Goal: Information Seeking & Learning: Learn about a topic

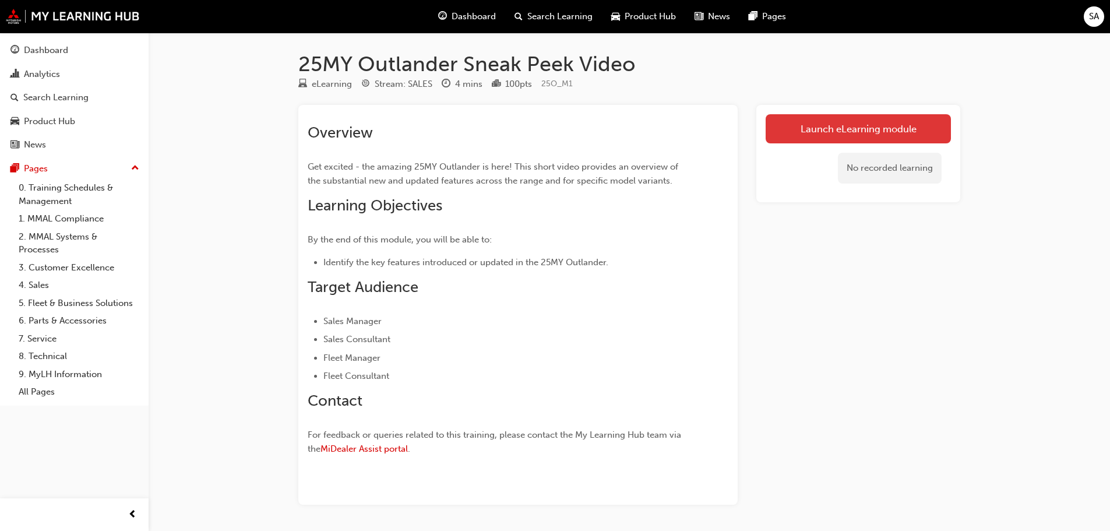
click at [852, 135] on link "Launch eLearning module" at bounding box center [858, 128] width 185 height 29
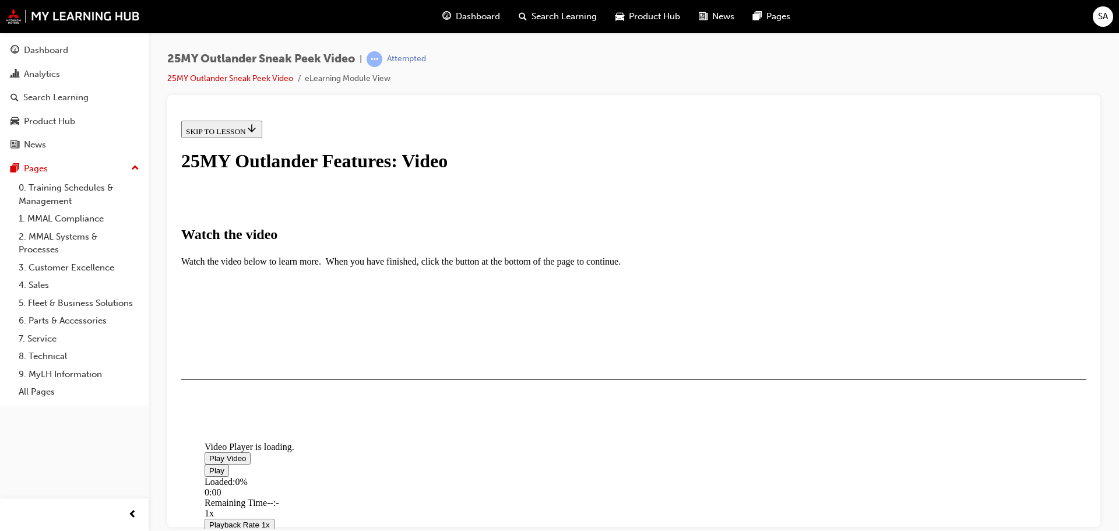
click at [209, 453] on span "Video player" at bounding box center [209, 457] width 0 height 9
click at [295, 418] on div "I HAVE WATCHED THIS VIDEO" at bounding box center [240, 412] width 109 height 9
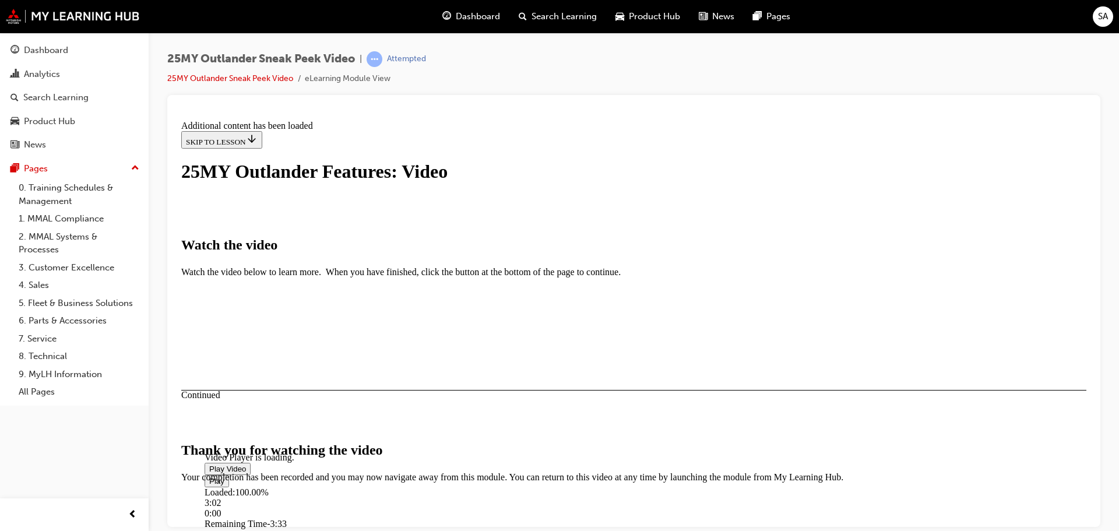
scroll to position [370, 0]
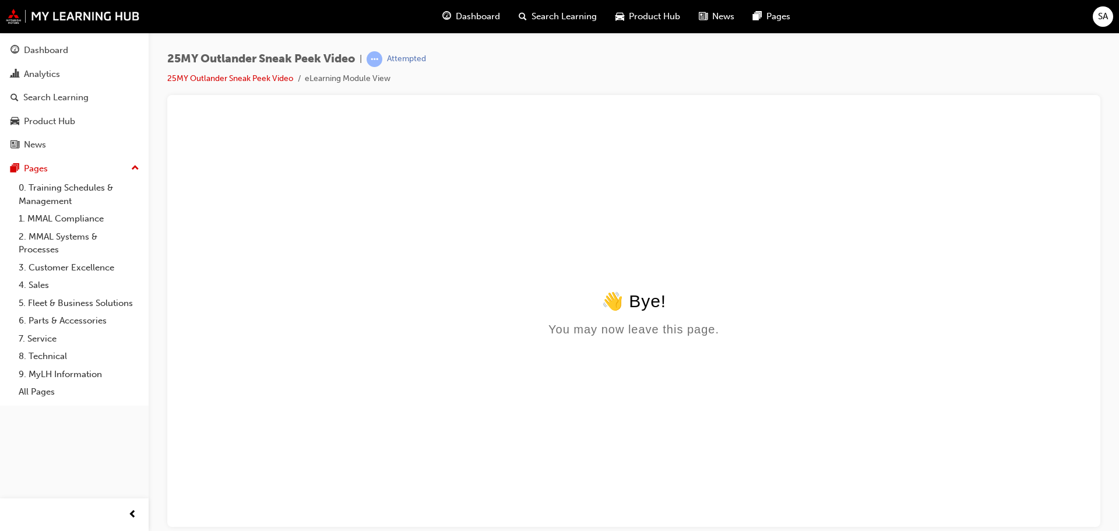
scroll to position [0, 0]
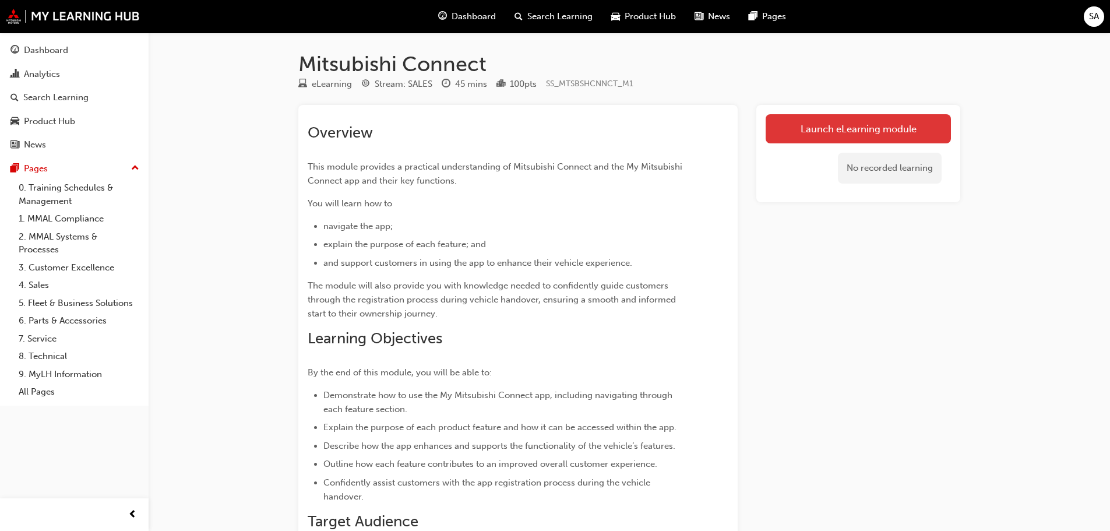
click at [833, 129] on link "Launch eLearning module" at bounding box center [858, 128] width 185 height 29
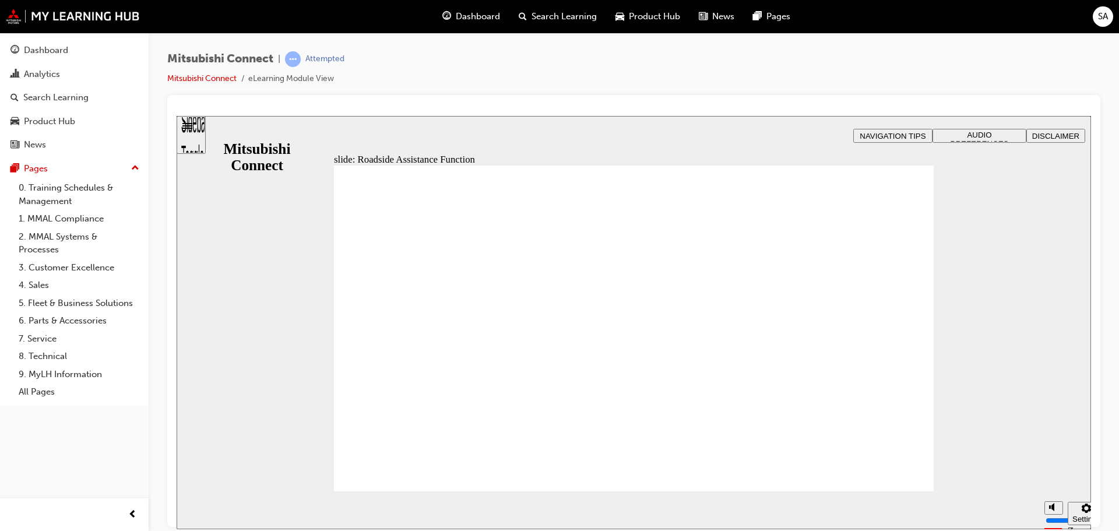
checkbox input "true"
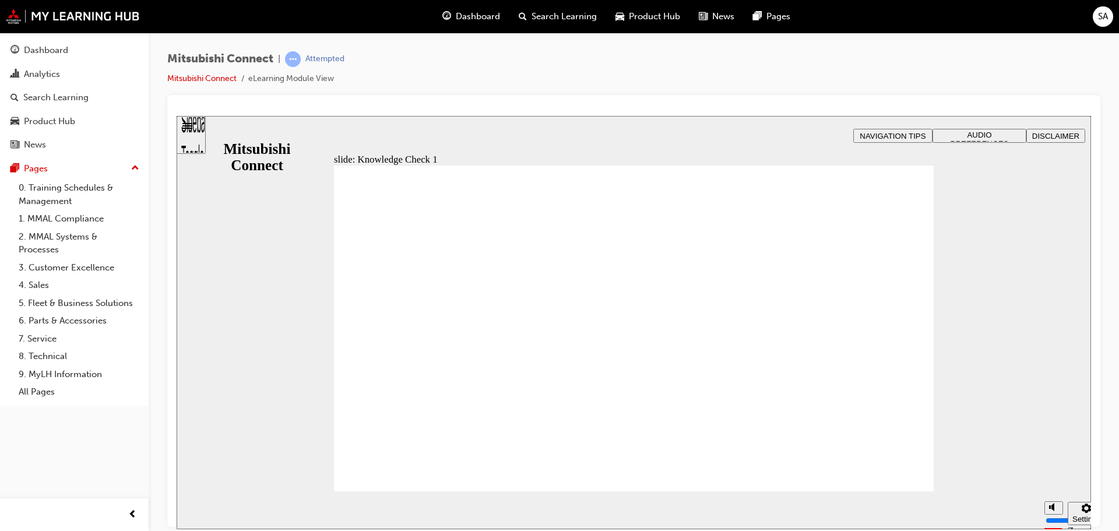
checkbox input "true"
drag, startPoint x: 359, startPoint y: 407, endPoint x: 394, endPoint y: 462, distance: 65.2
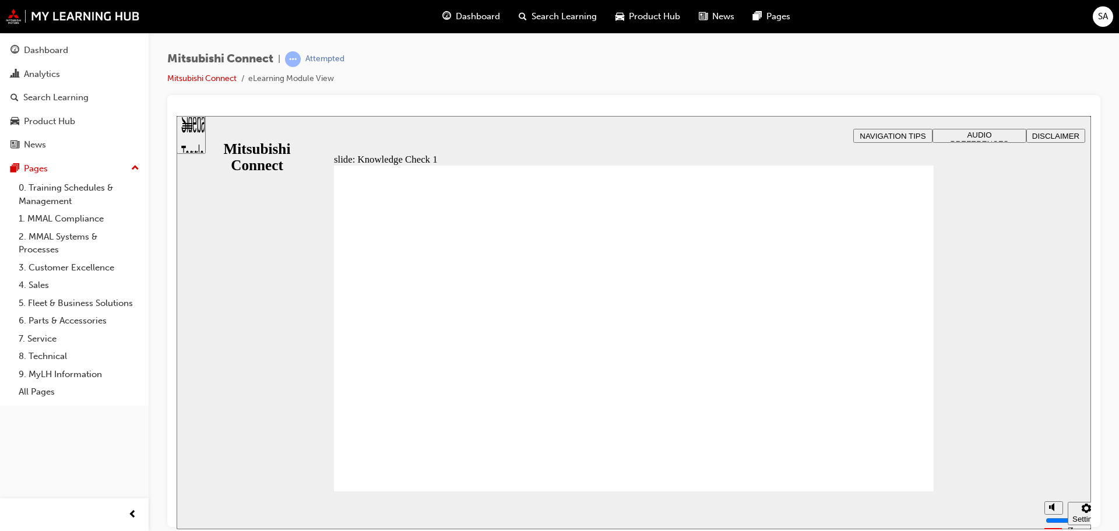
checkbox input "false"
checkbox input "true"
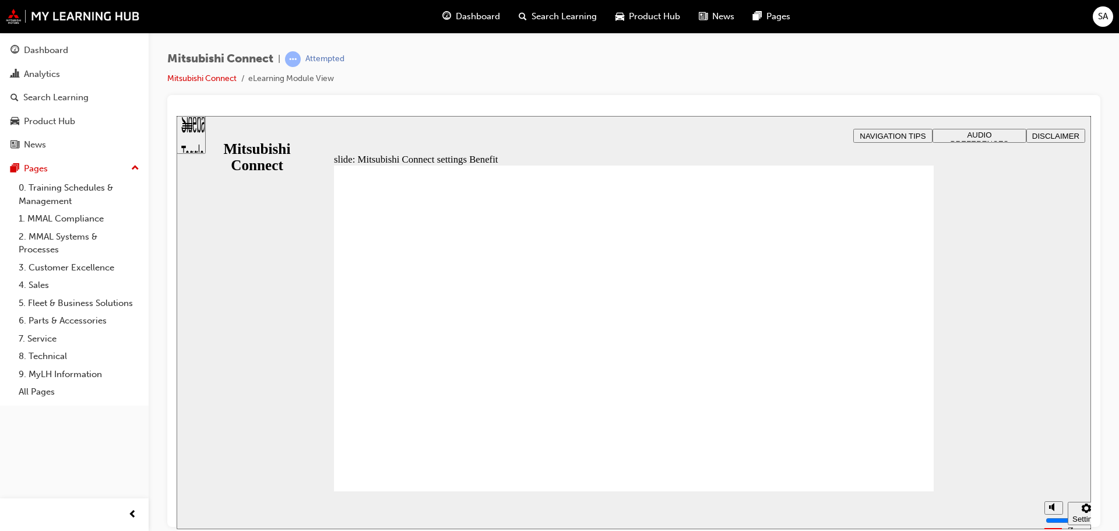
radio input "false"
radio input "true"
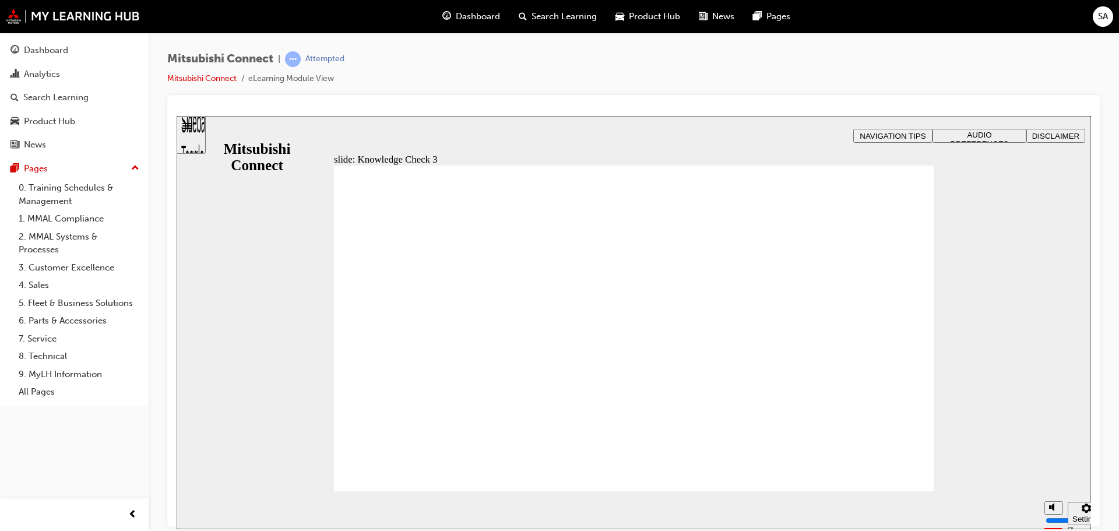
checkbox input "true"
drag, startPoint x: 599, startPoint y: 425, endPoint x: 601, endPoint y: 408, distance: 17.6
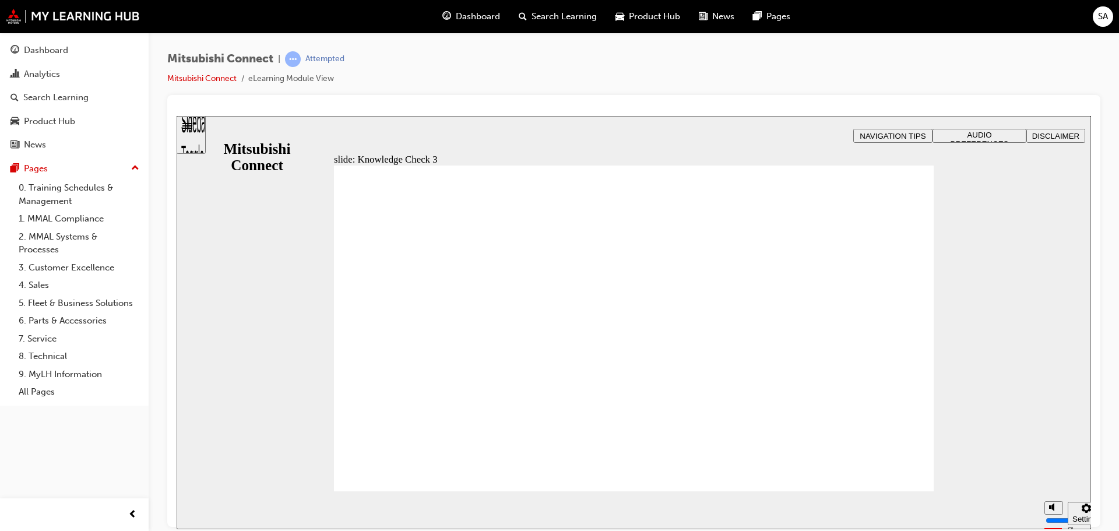
drag, startPoint x: 512, startPoint y: 470, endPoint x: 512, endPoint y: 463, distance: 7.0
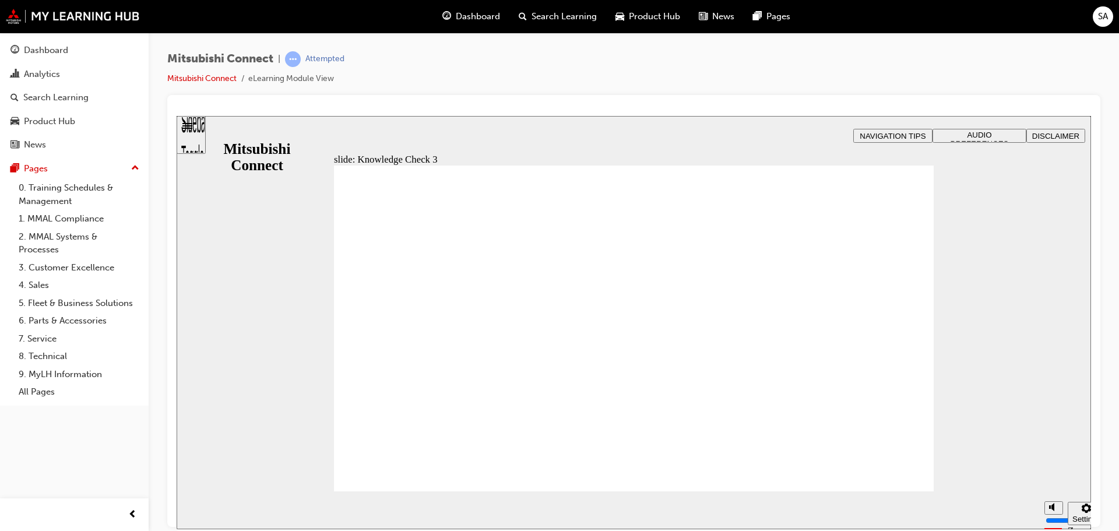
checkbox input "false"
checkbox input "true"
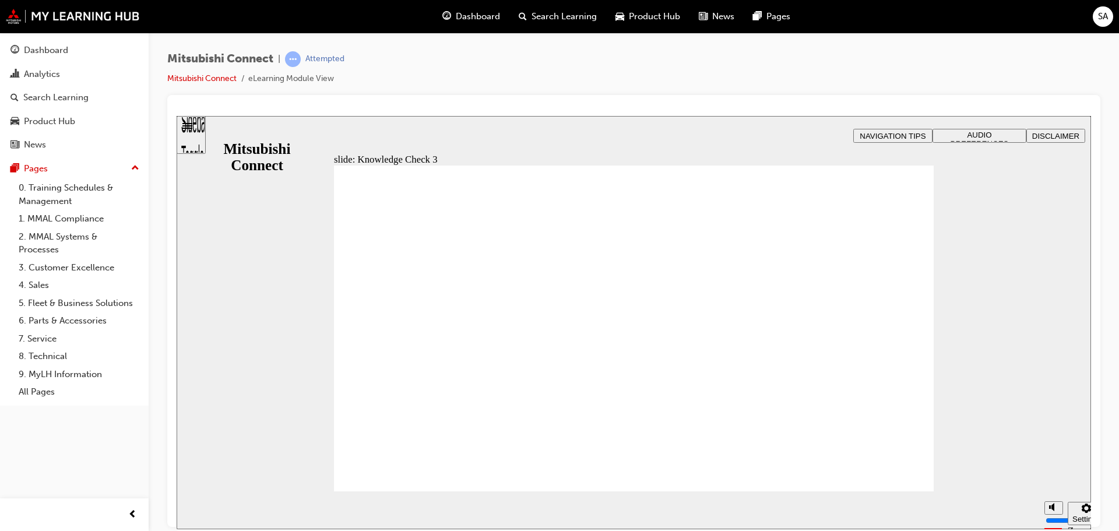
checkbox input "true"
drag, startPoint x: 362, startPoint y: 393, endPoint x: 415, endPoint y: 466, distance: 90.1
drag, startPoint x: 472, startPoint y: 460, endPoint x: 490, endPoint y: 468, distance: 20.1
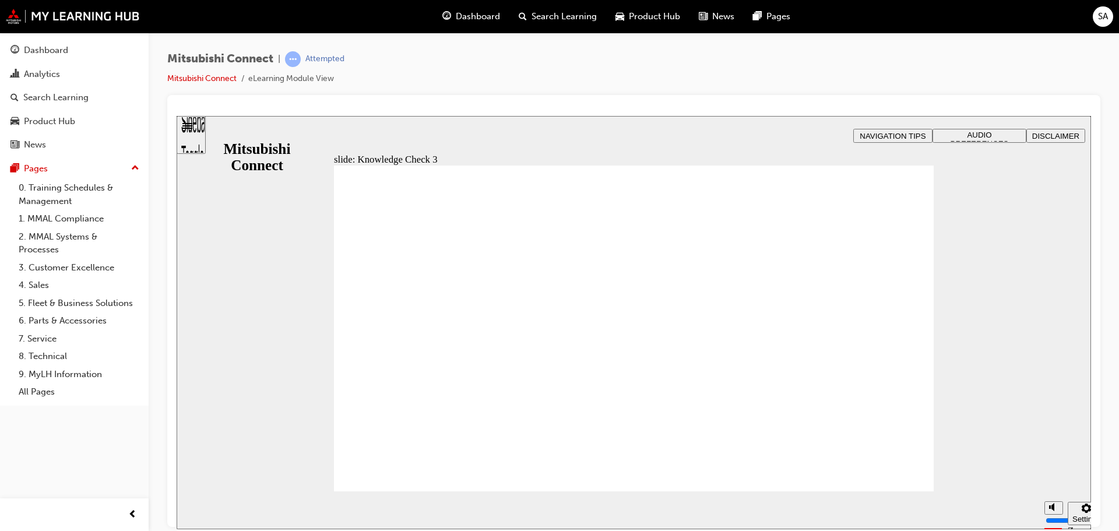
checkbox input "false"
checkbox input "true"
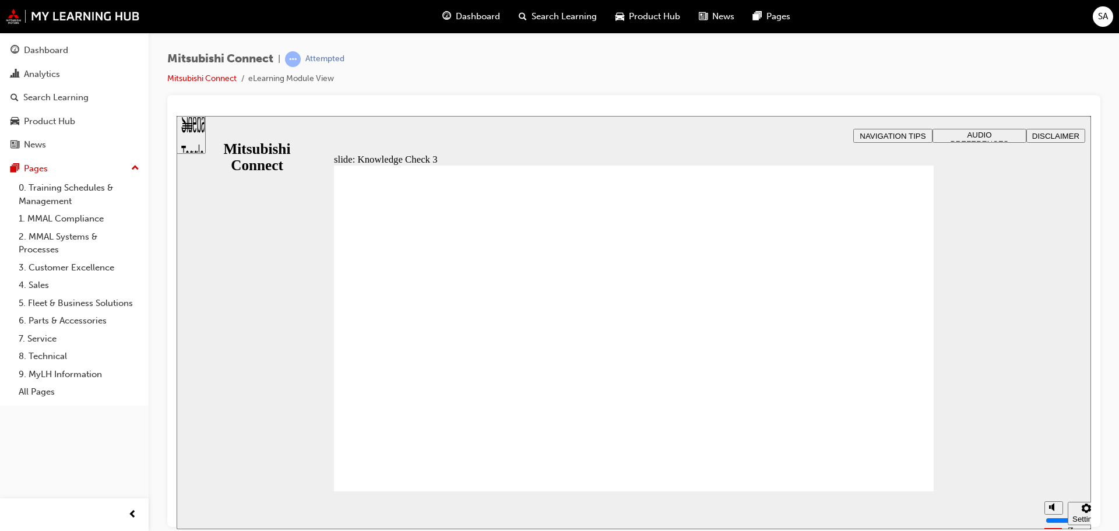
checkbox input "true"
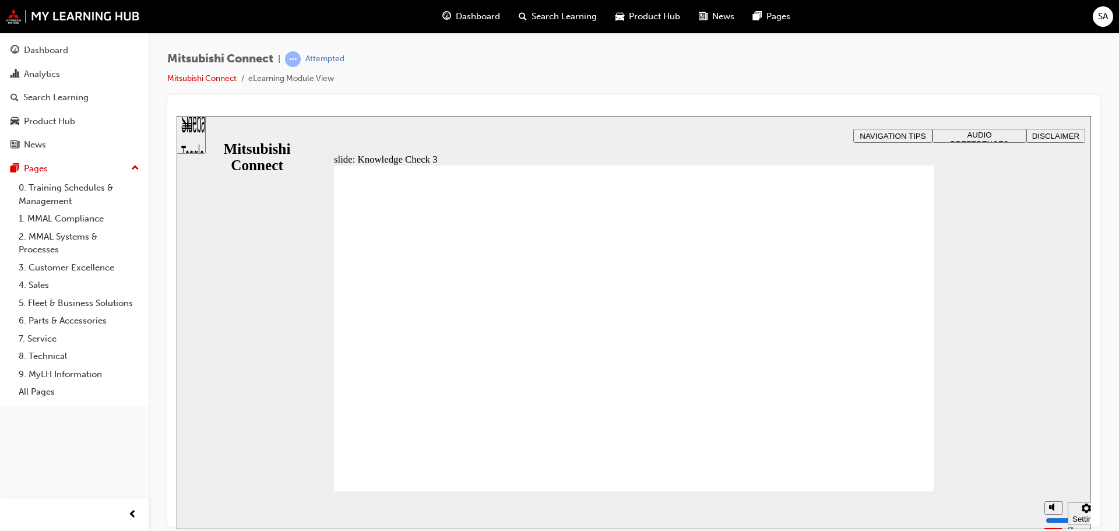
checkbox input "false"
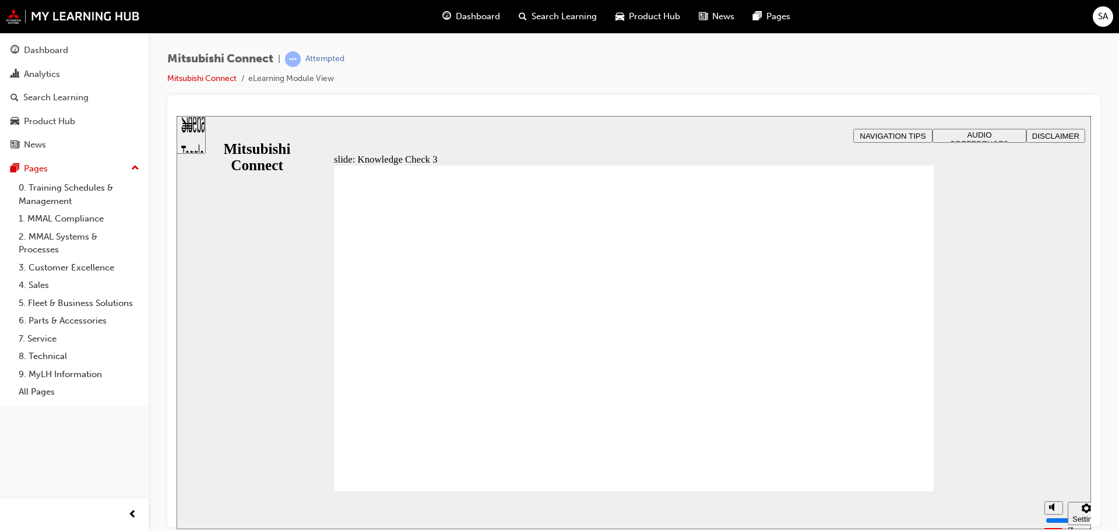
checkbox input "false"
checkbox input "true"
drag, startPoint x: 368, startPoint y: 339, endPoint x: 365, endPoint y: 362, distance: 24.0
checkbox input "true"
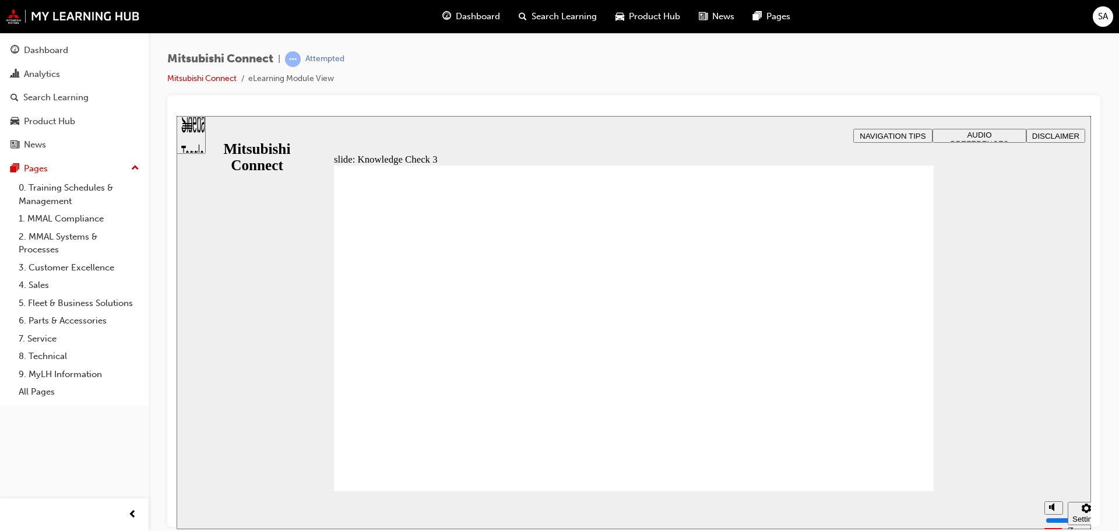
checkbox input "true"
checkbox input "false"
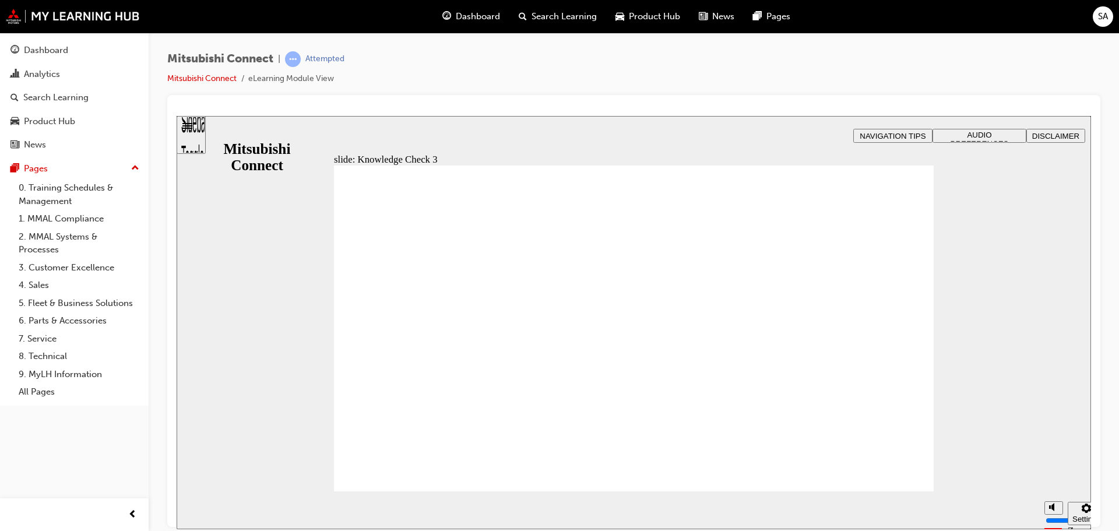
checkbox input "false"
checkbox input "true"
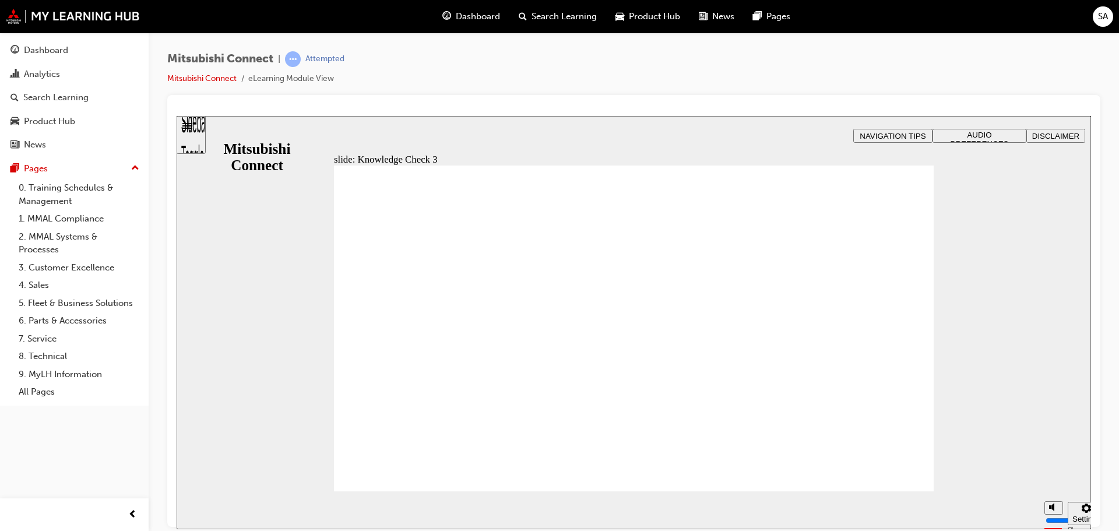
checkbox input "false"
checkbox input "true"
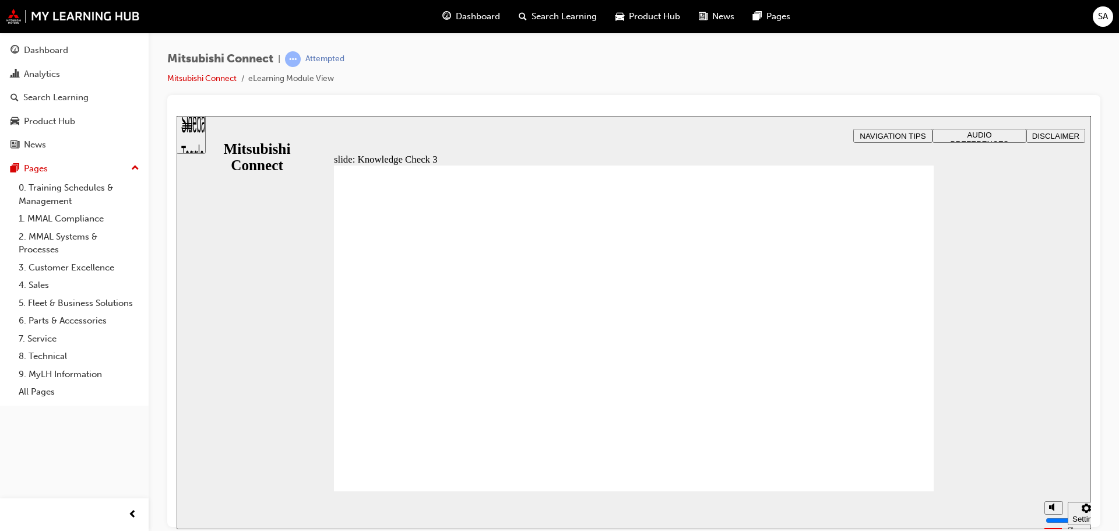
checkbox input "false"
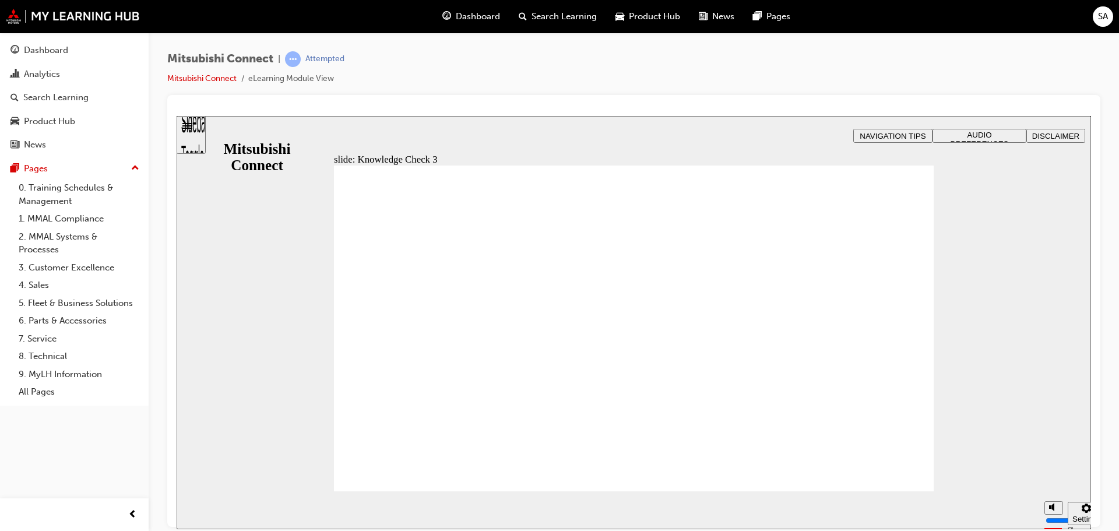
checkbox input "false"
checkbox input "true"
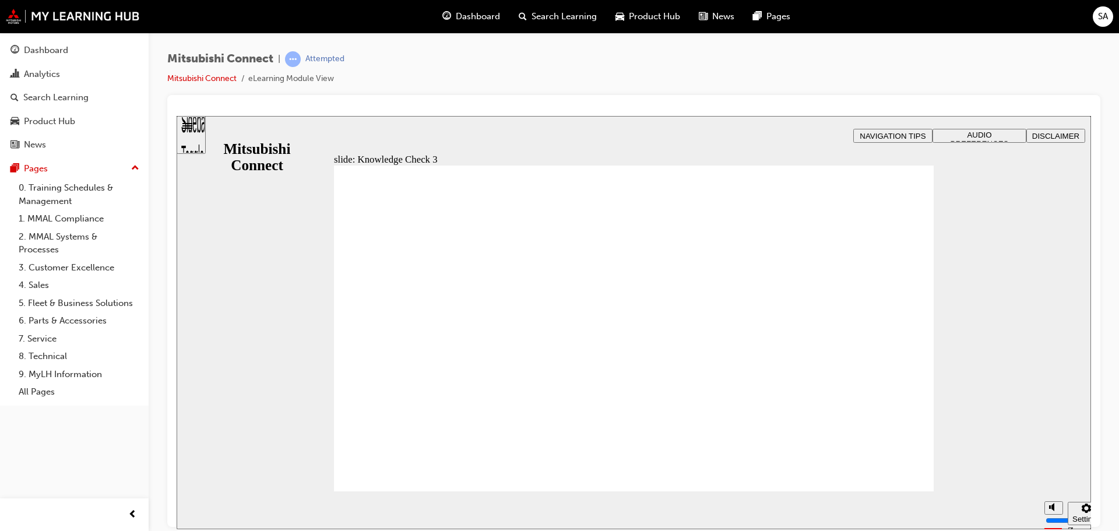
checkbox input "false"
checkbox input "true"
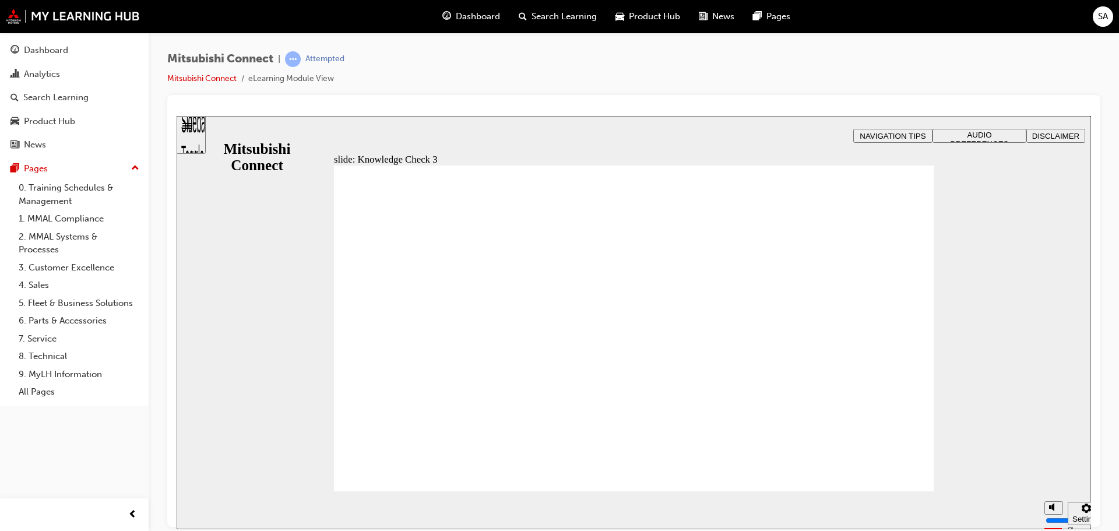
checkbox input "true"
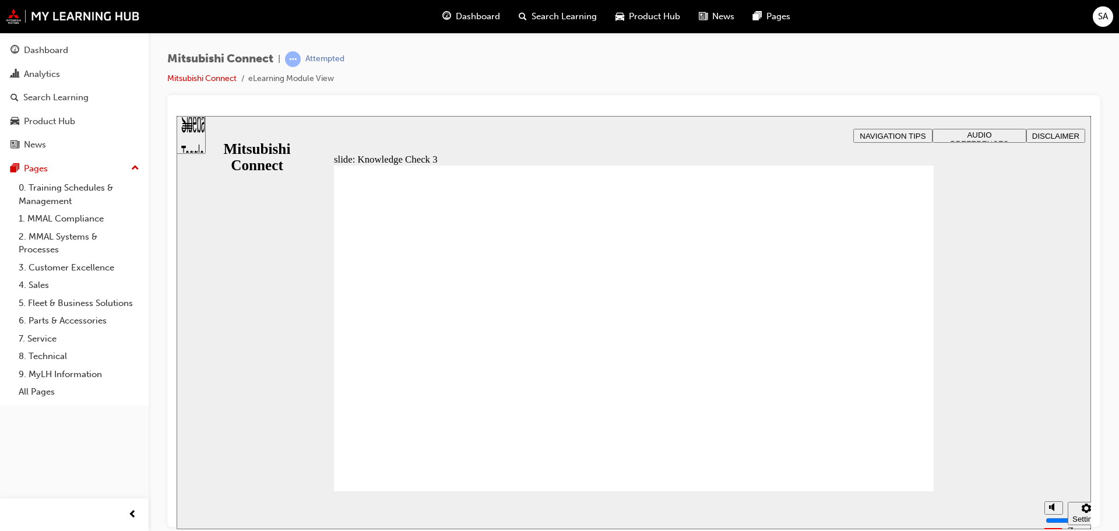
checkbox input "false"
checkbox input "true"
drag, startPoint x: 364, startPoint y: 352, endPoint x: 365, endPoint y: 335, distance: 17.5
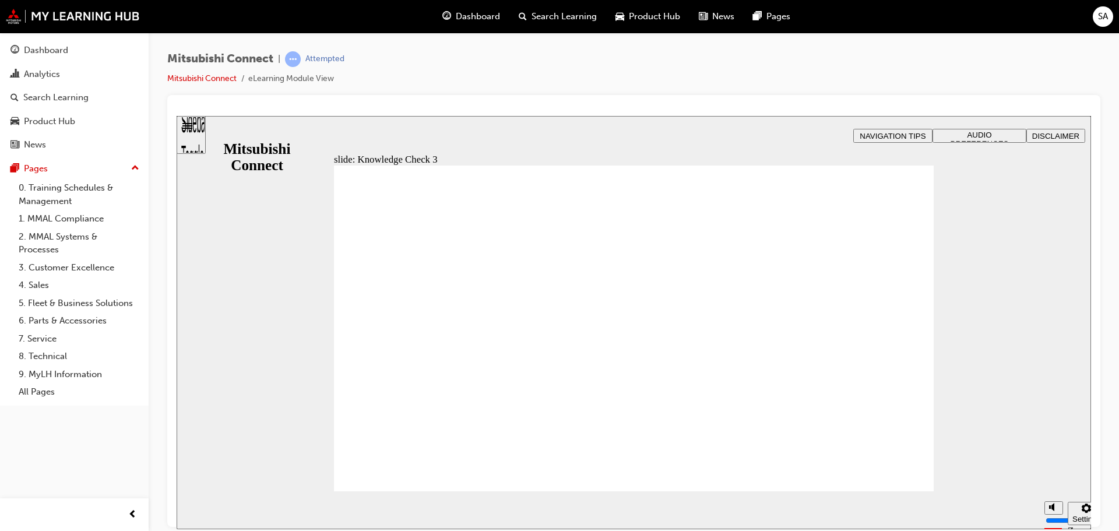
checkbox input "false"
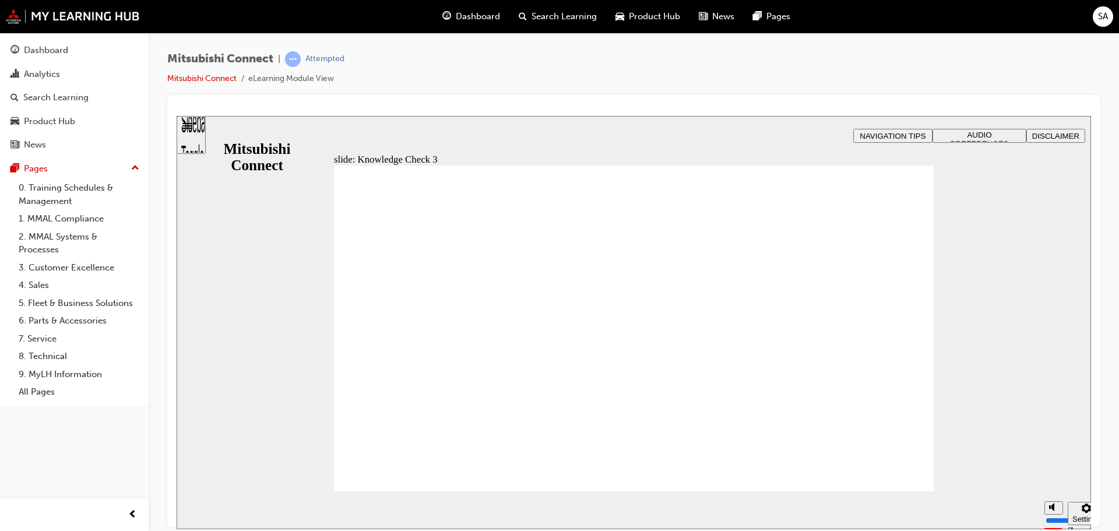
checkbox input "true"
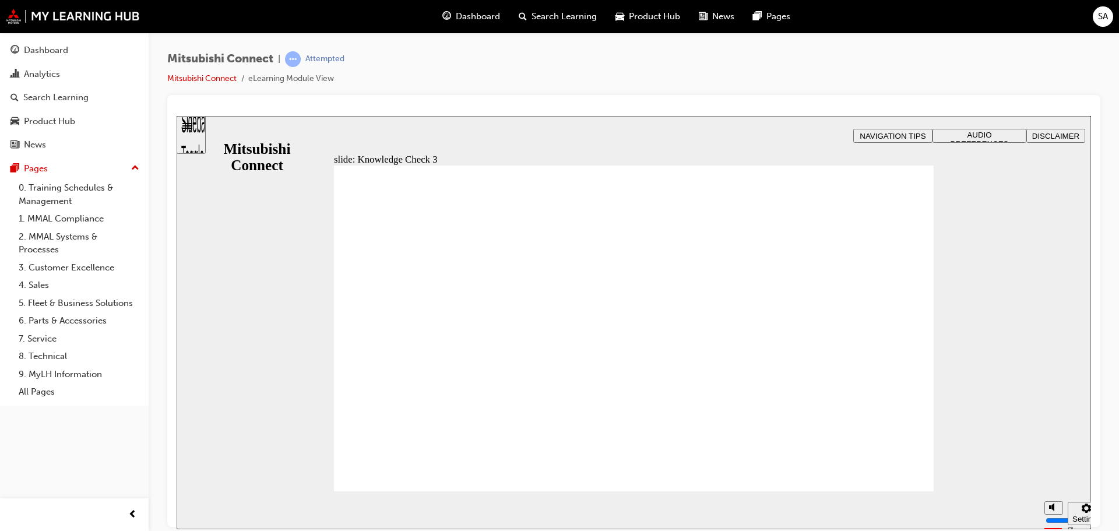
checkbox input "false"
checkbox input "true"
drag, startPoint x: 366, startPoint y: 354, endPoint x: 370, endPoint y: 336, distance: 18.5
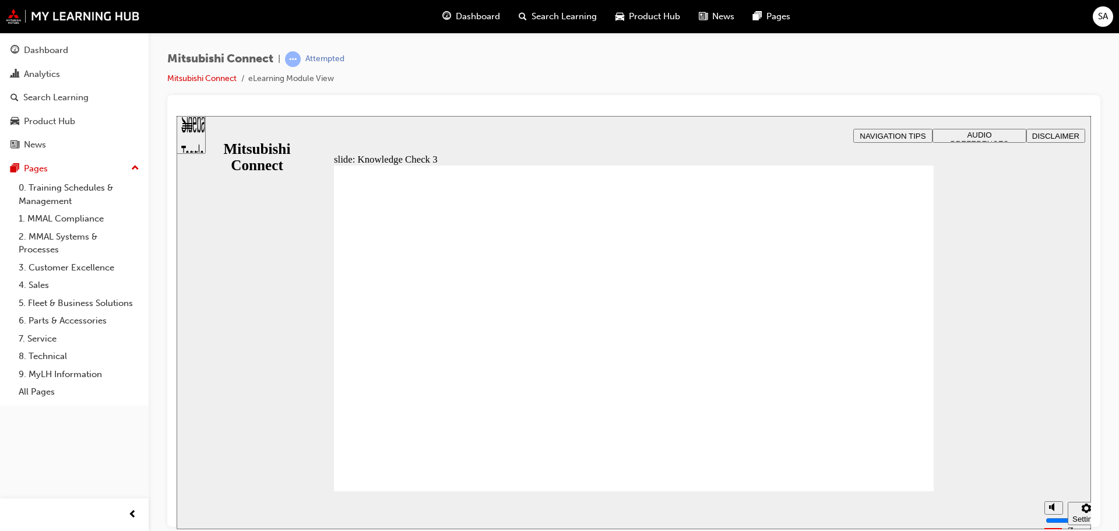
checkbox input "false"
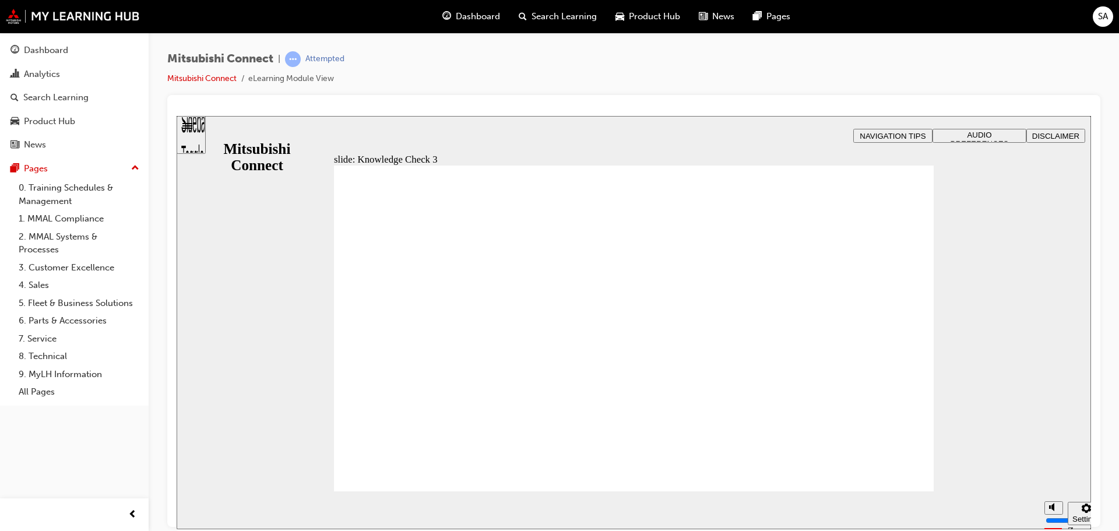
checkbox input "false"
